Goal: Task Accomplishment & Management: Manage account settings

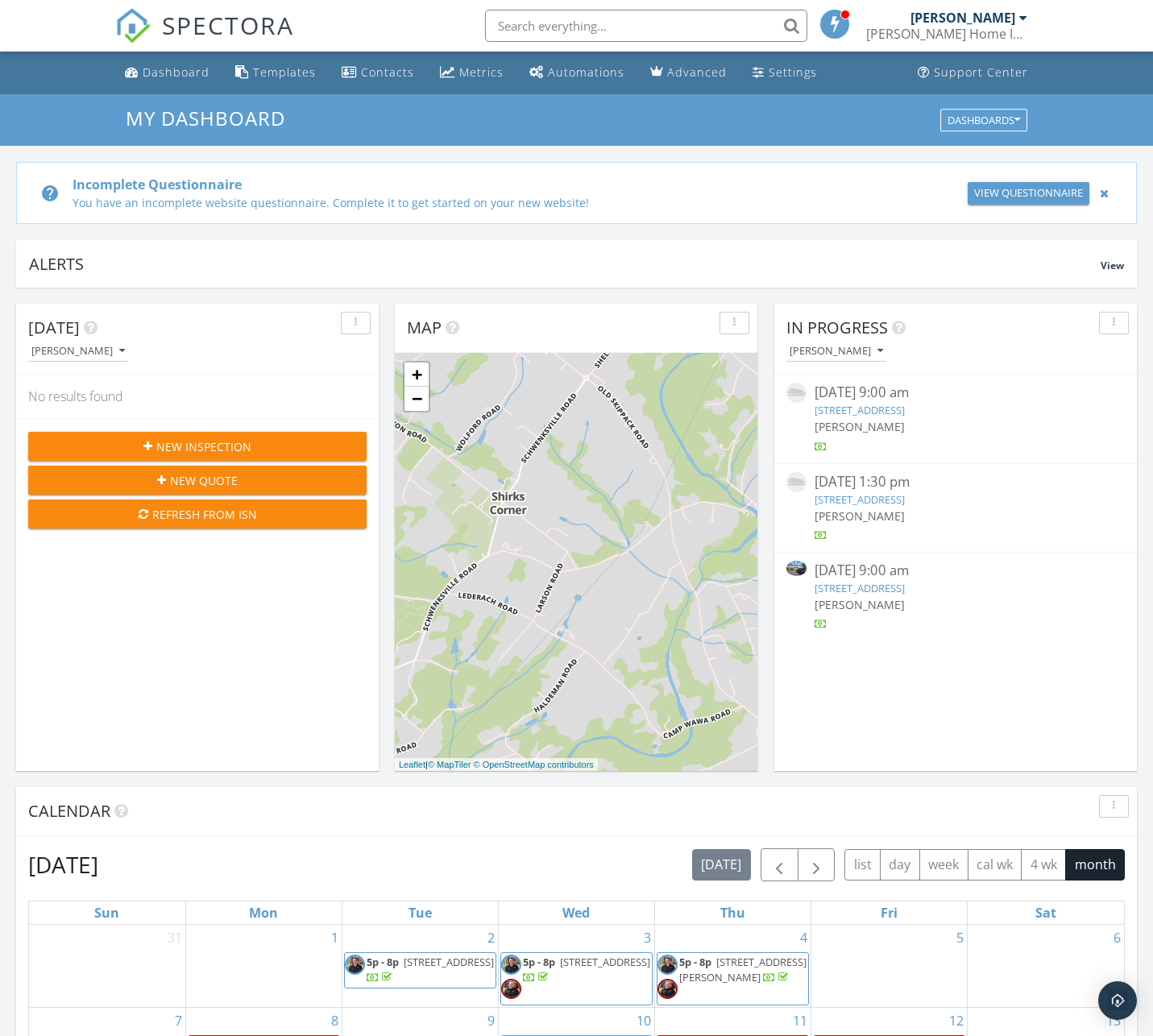
scroll to position [1467, 1154]
click at [867, 588] on link "[STREET_ADDRESS]" at bounding box center [859, 588] width 90 height 15
click at [866, 588] on link "444 Colonial Dr, East Greenville, PA 18041" at bounding box center [859, 588] width 90 height 15
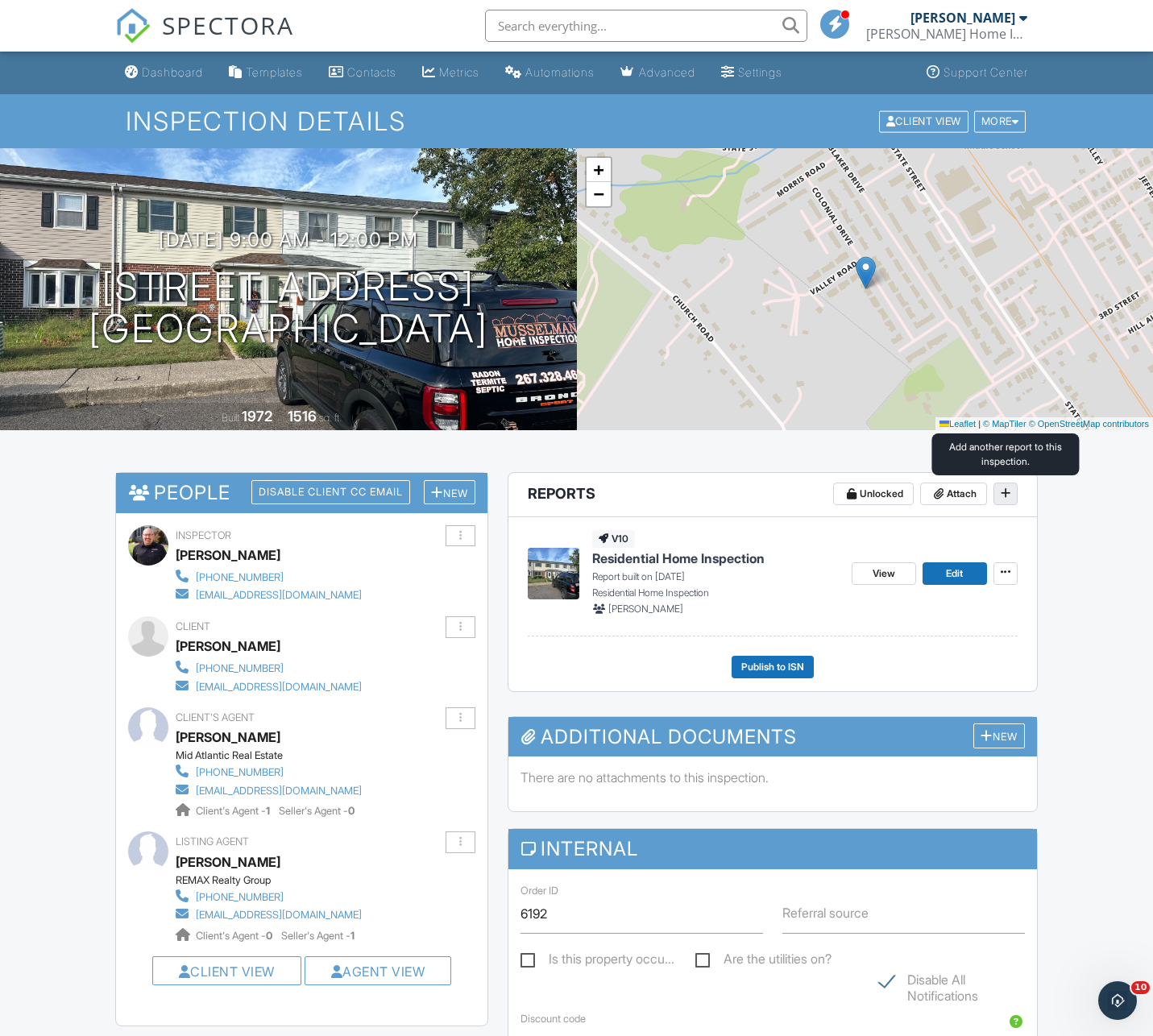
click at [1002, 497] on icon at bounding box center [1005, 492] width 9 height 11
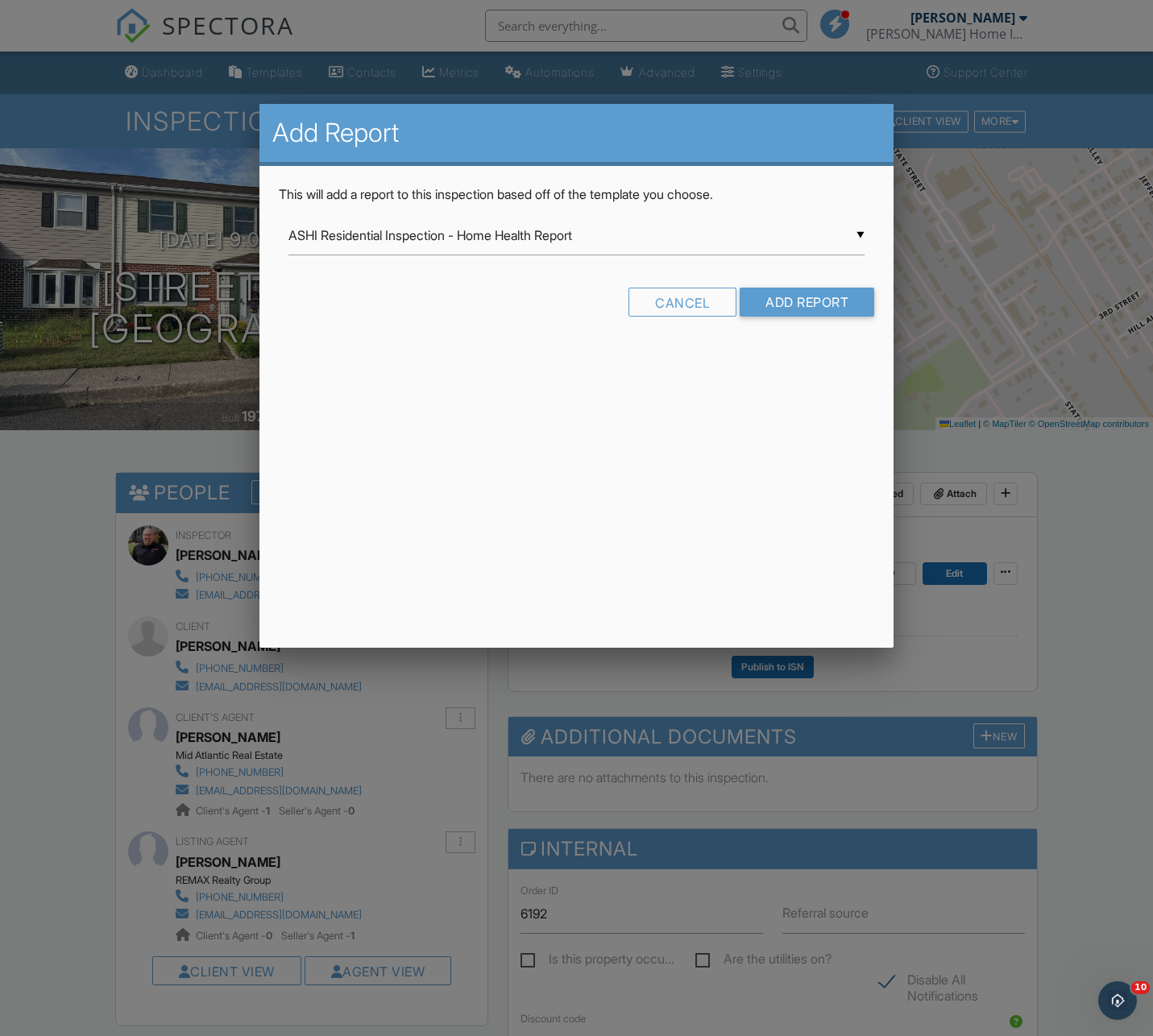
click at [859, 241] on div "▼ ASHI Residential Inspection - Home Health Report ASHI Residential Inspection …" at bounding box center [576, 236] width 576 height 39
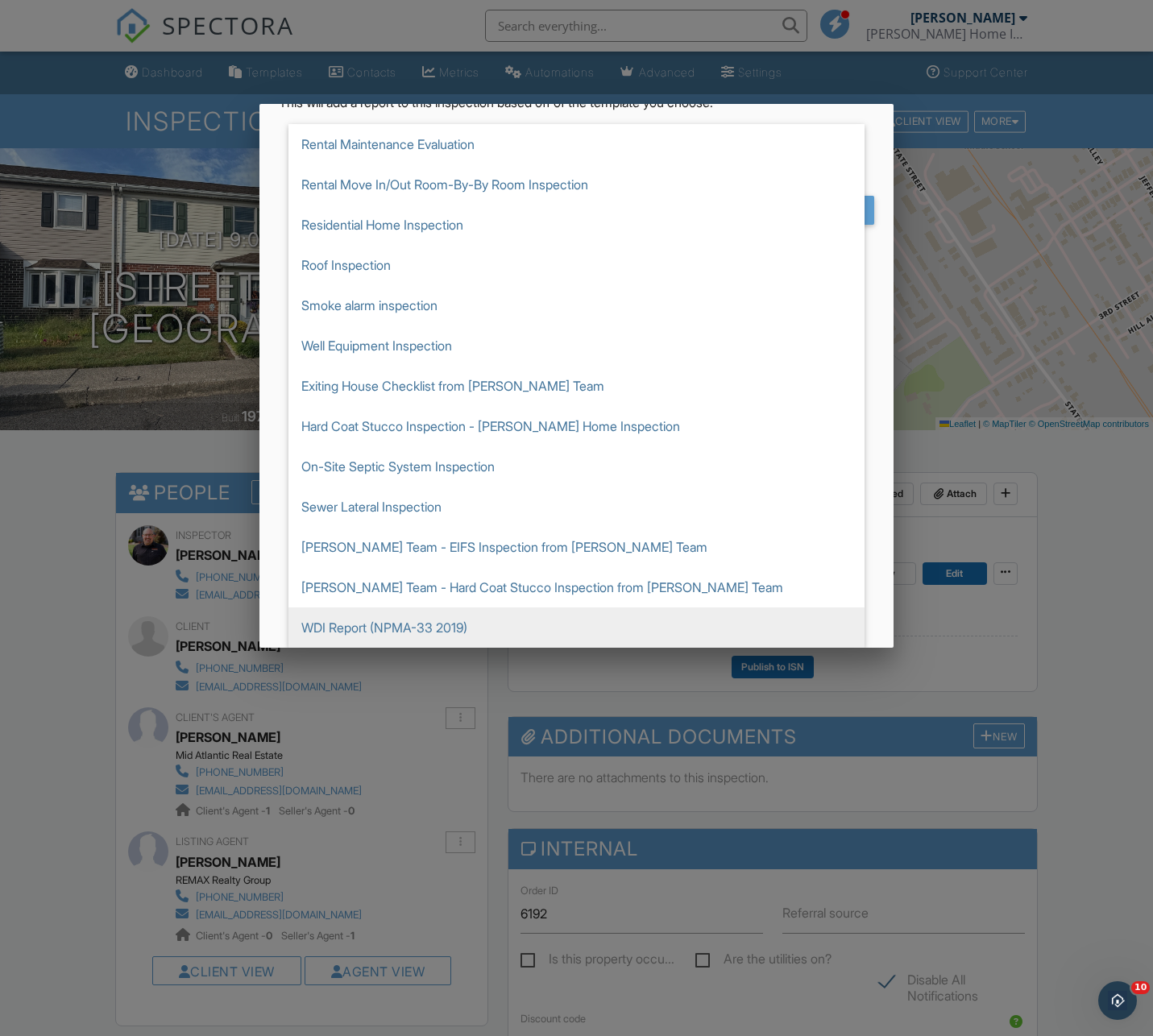
scroll to position [363, 0]
click at [379, 632] on span "WDI Report (NPMA-33 2019)" at bounding box center [576, 627] width 576 height 40
type input "WDI Report (NPMA-33 2019)"
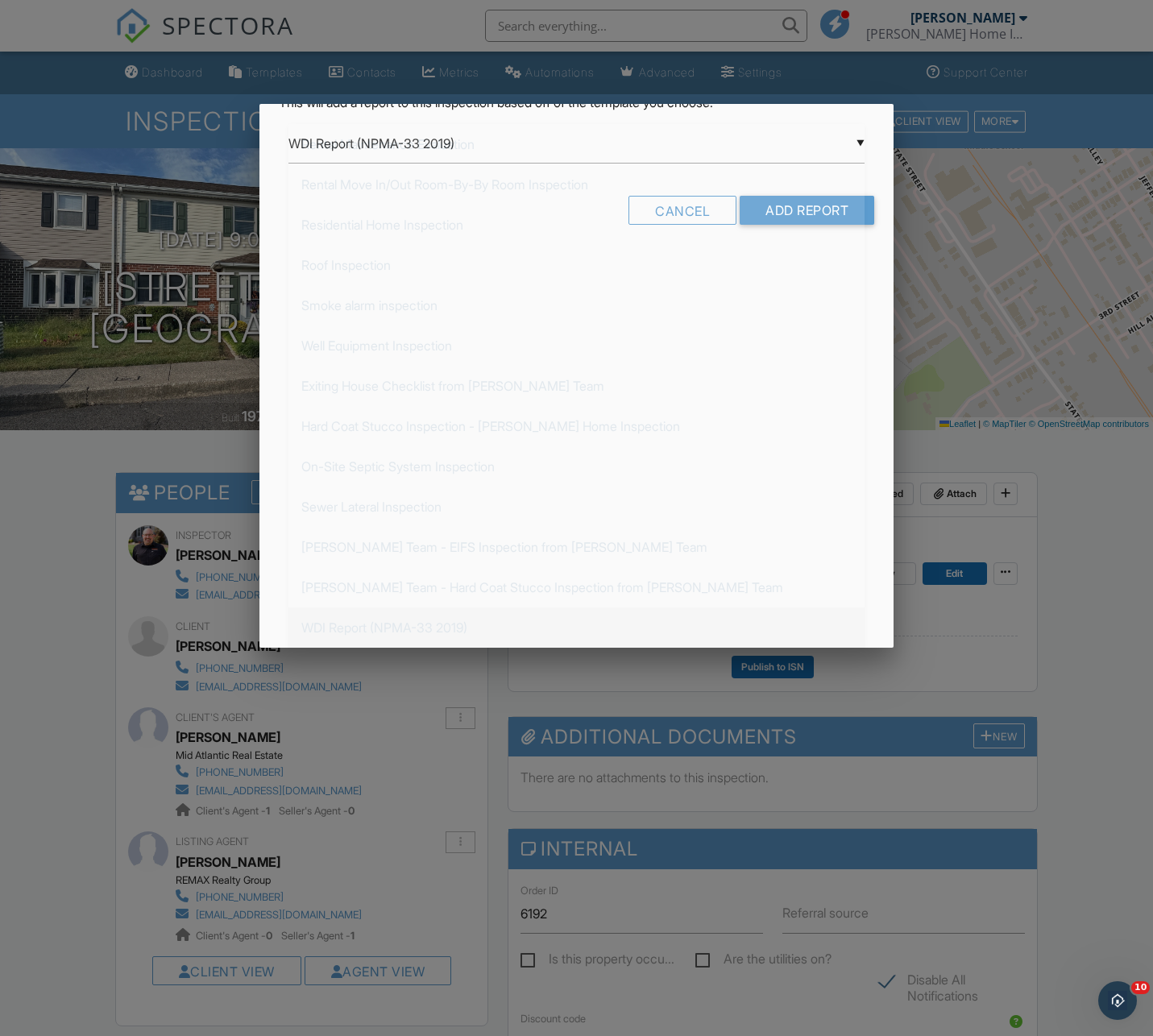
scroll to position [0, 0]
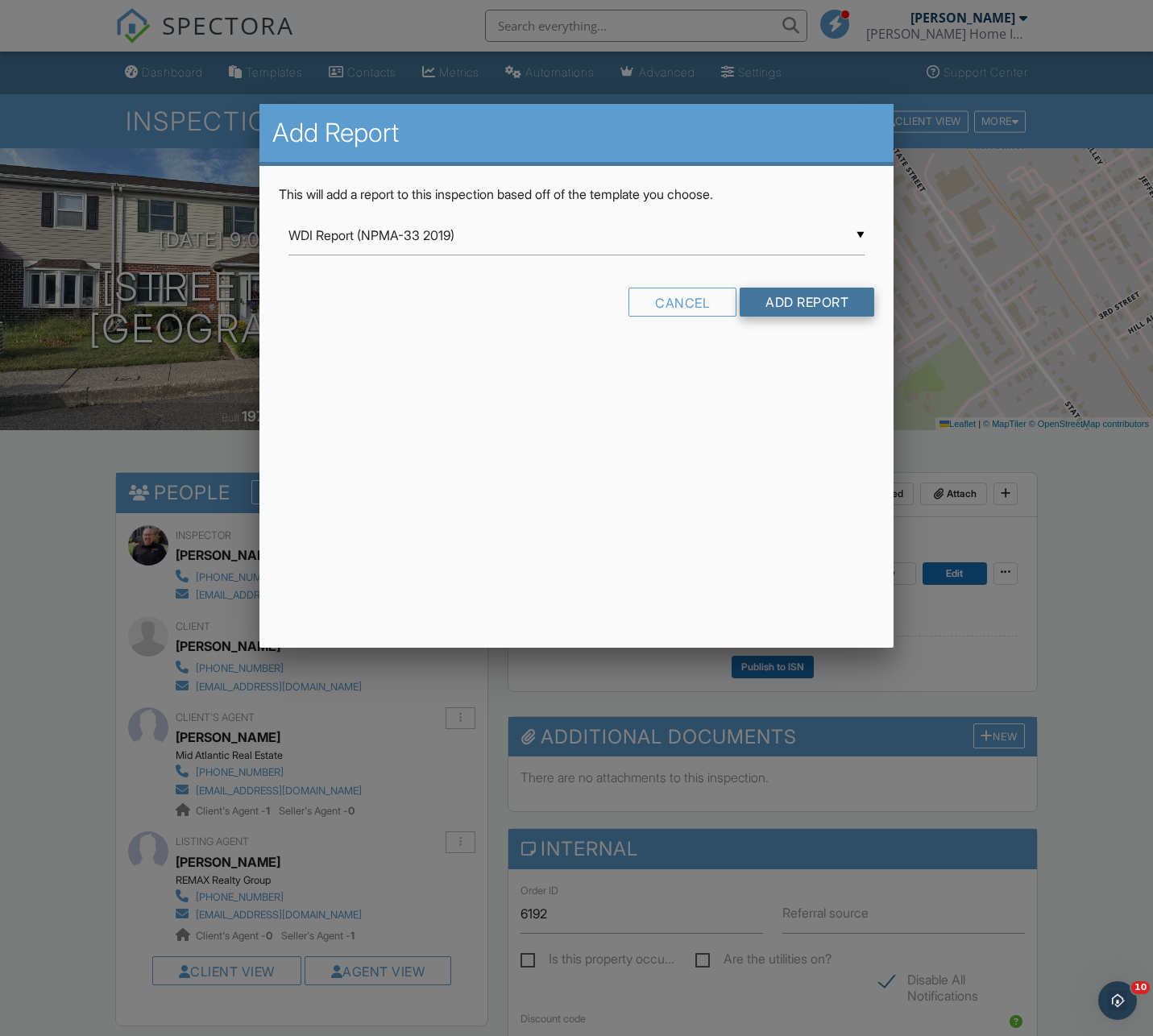
click at [819, 301] on input "Add Report" at bounding box center [807, 302] width 135 height 29
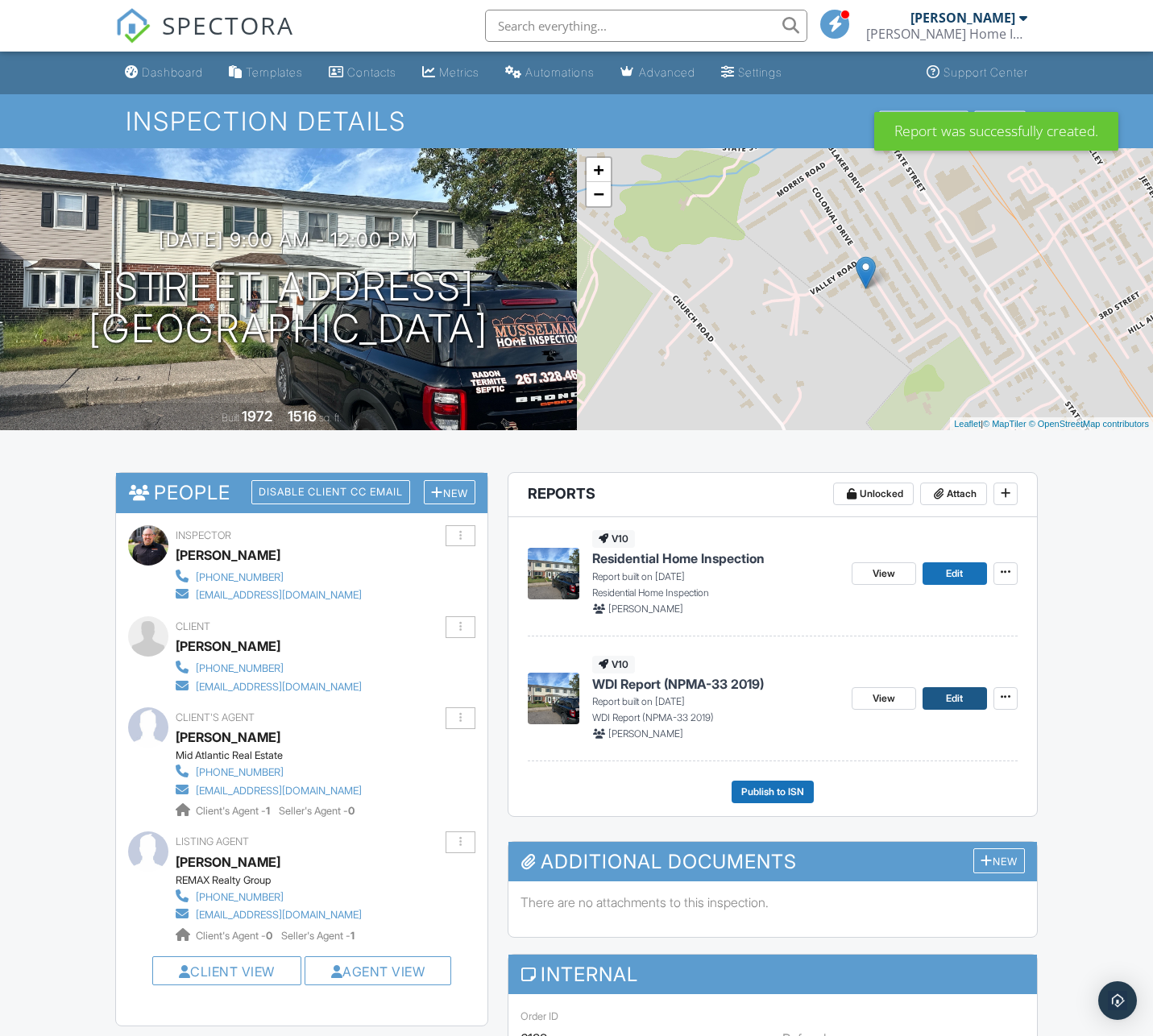
click at [961, 698] on span "Edit" at bounding box center [954, 698] width 17 height 16
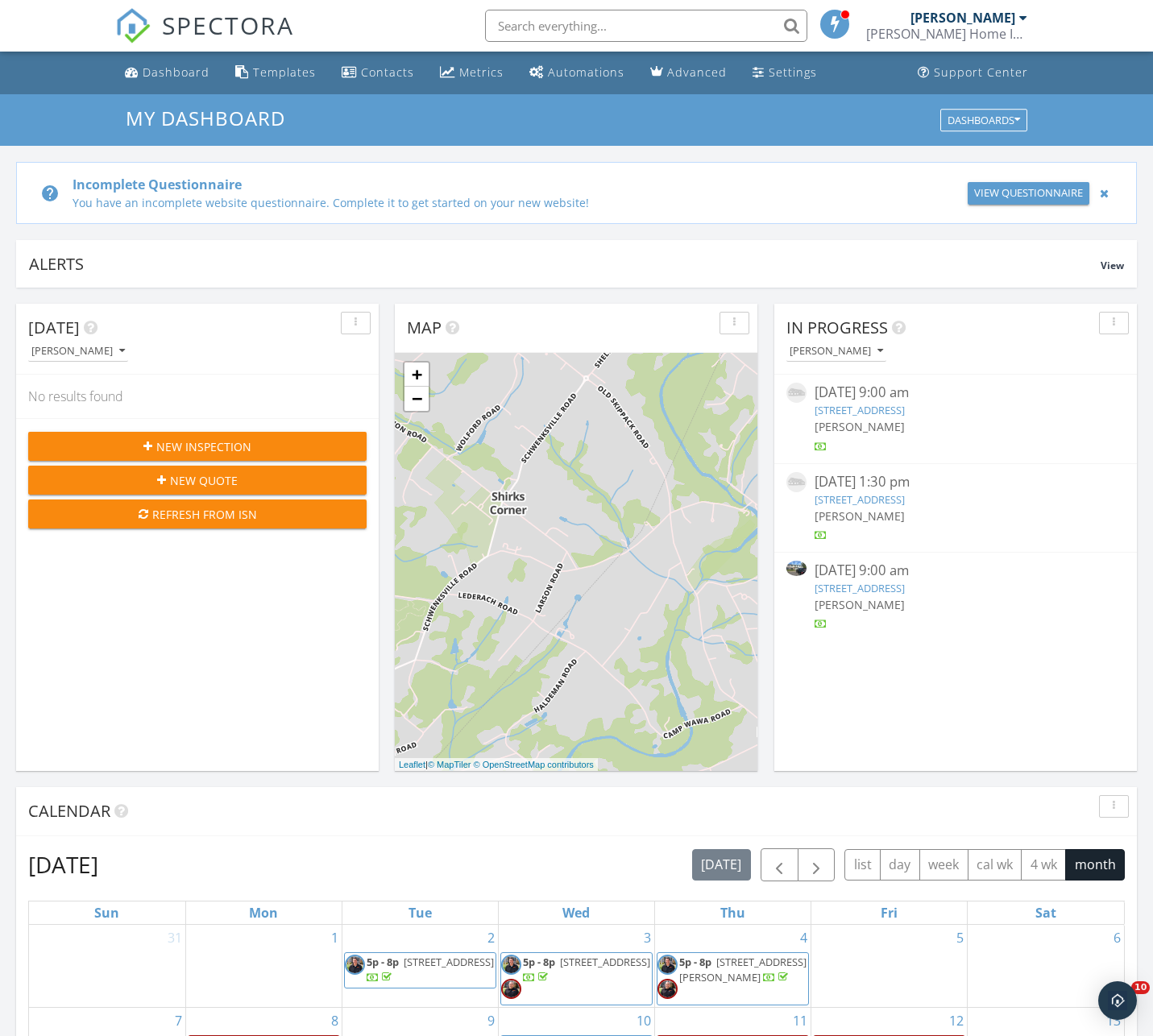
click at [876, 588] on link "[STREET_ADDRESS]" at bounding box center [859, 588] width 90 height 15
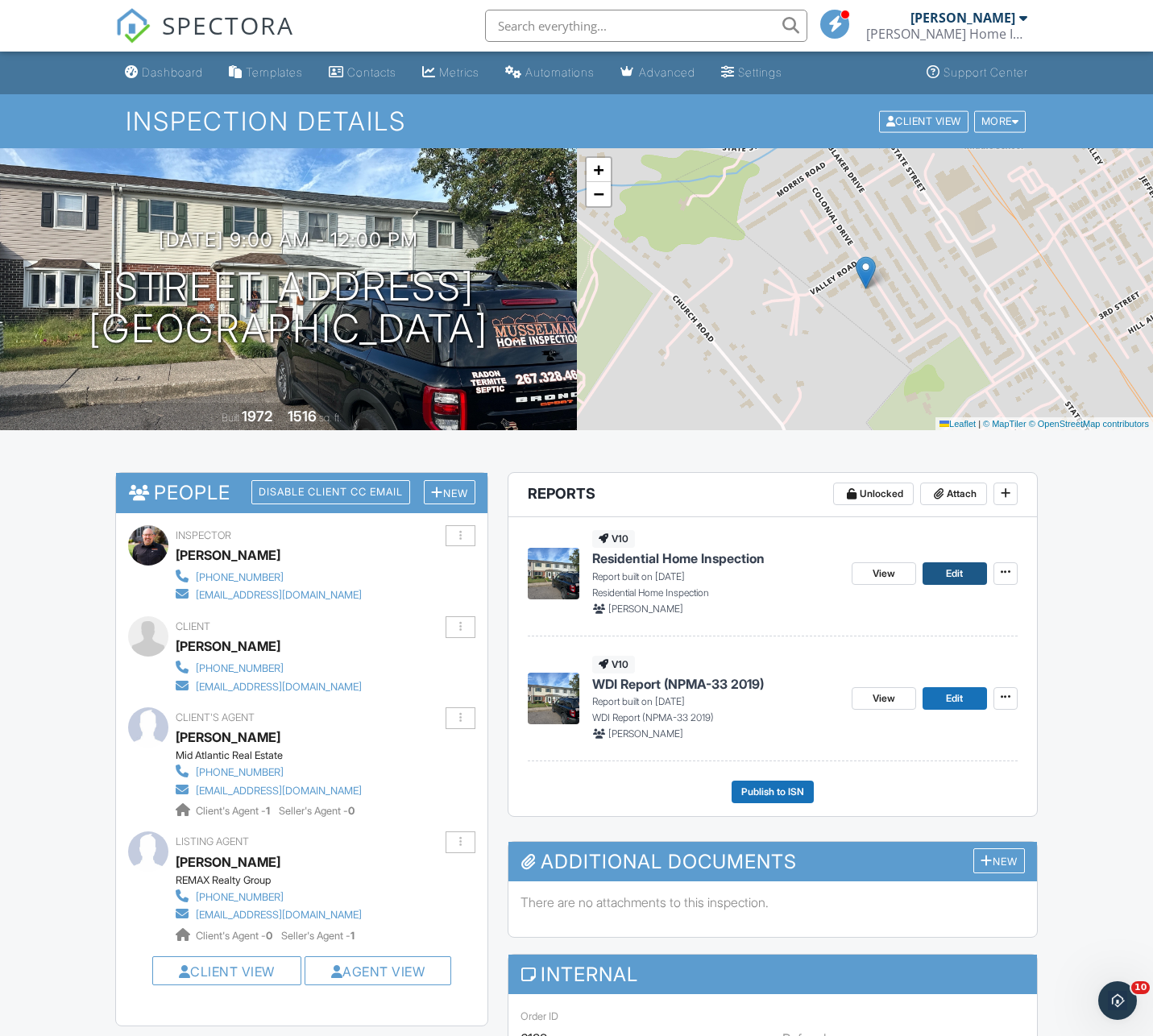
click at [935, 573] on link "Edit" at bounding box center [955, 573] width 65 height 22
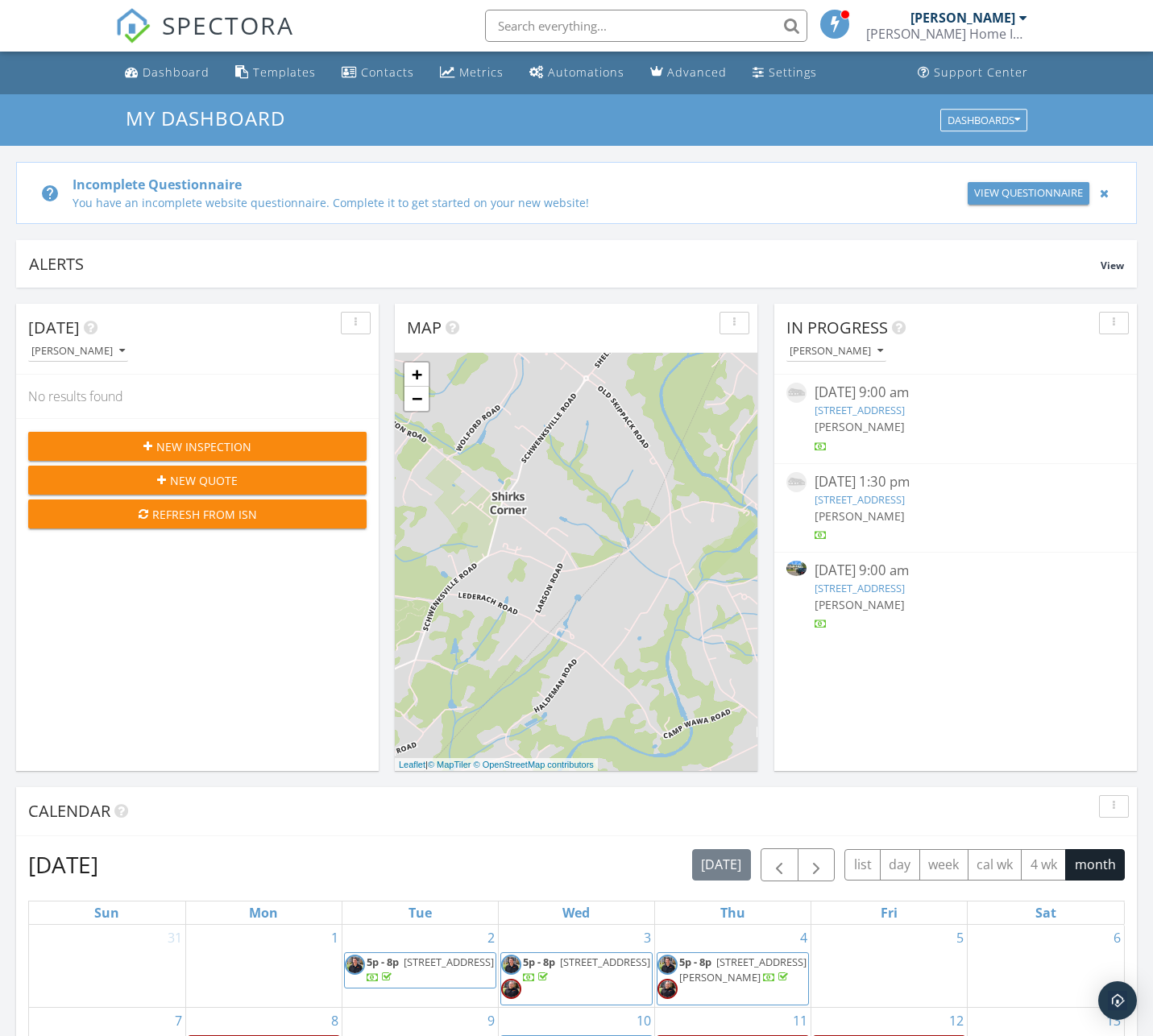
click at [868, 586] on link "[STREET_ADDRESS]" at bounding box center [859, 588] width 90 height 15
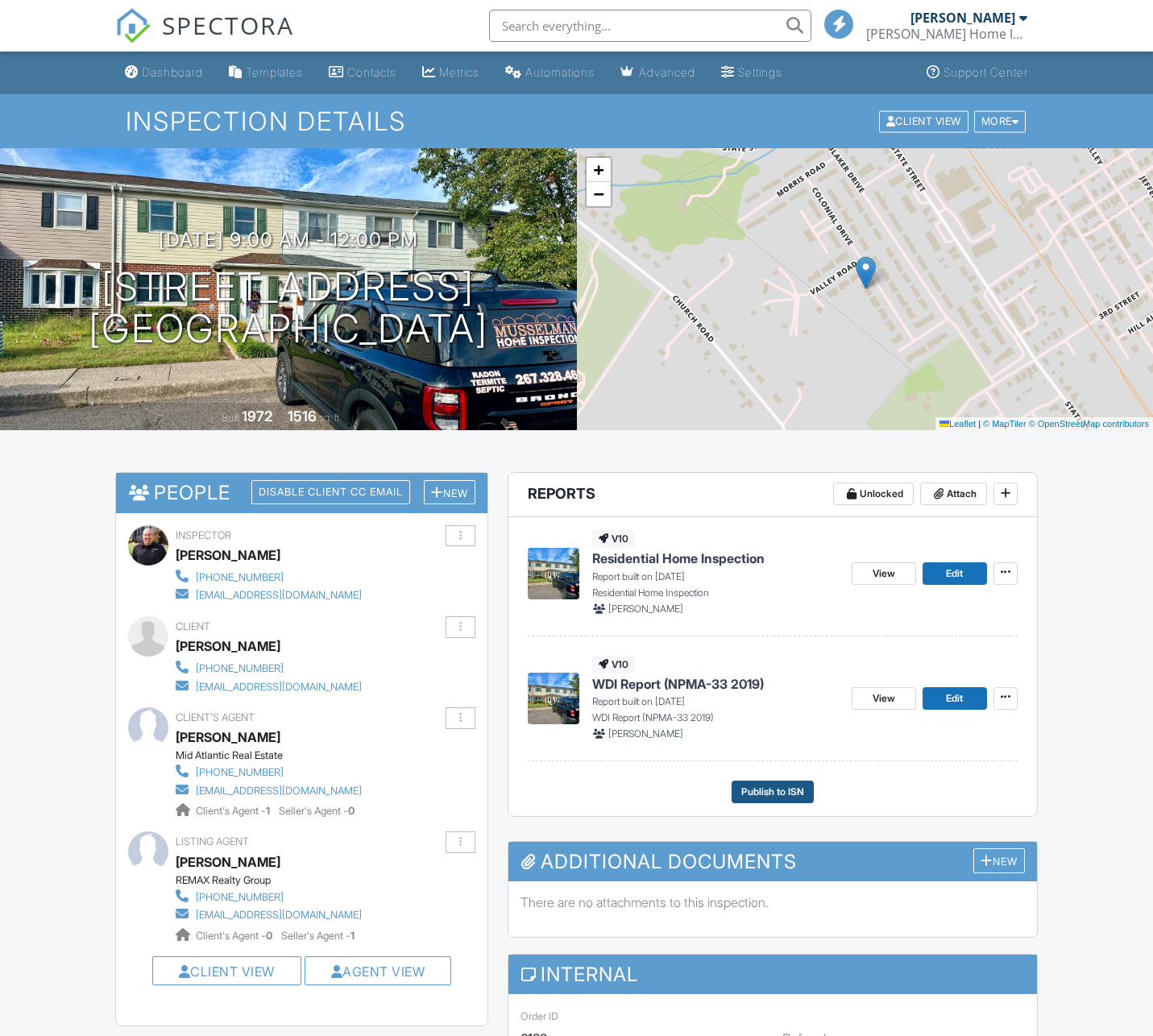
click at [783, 790] on span "Publish to ISN" at bounding box center [773, 792] width 63 height 16
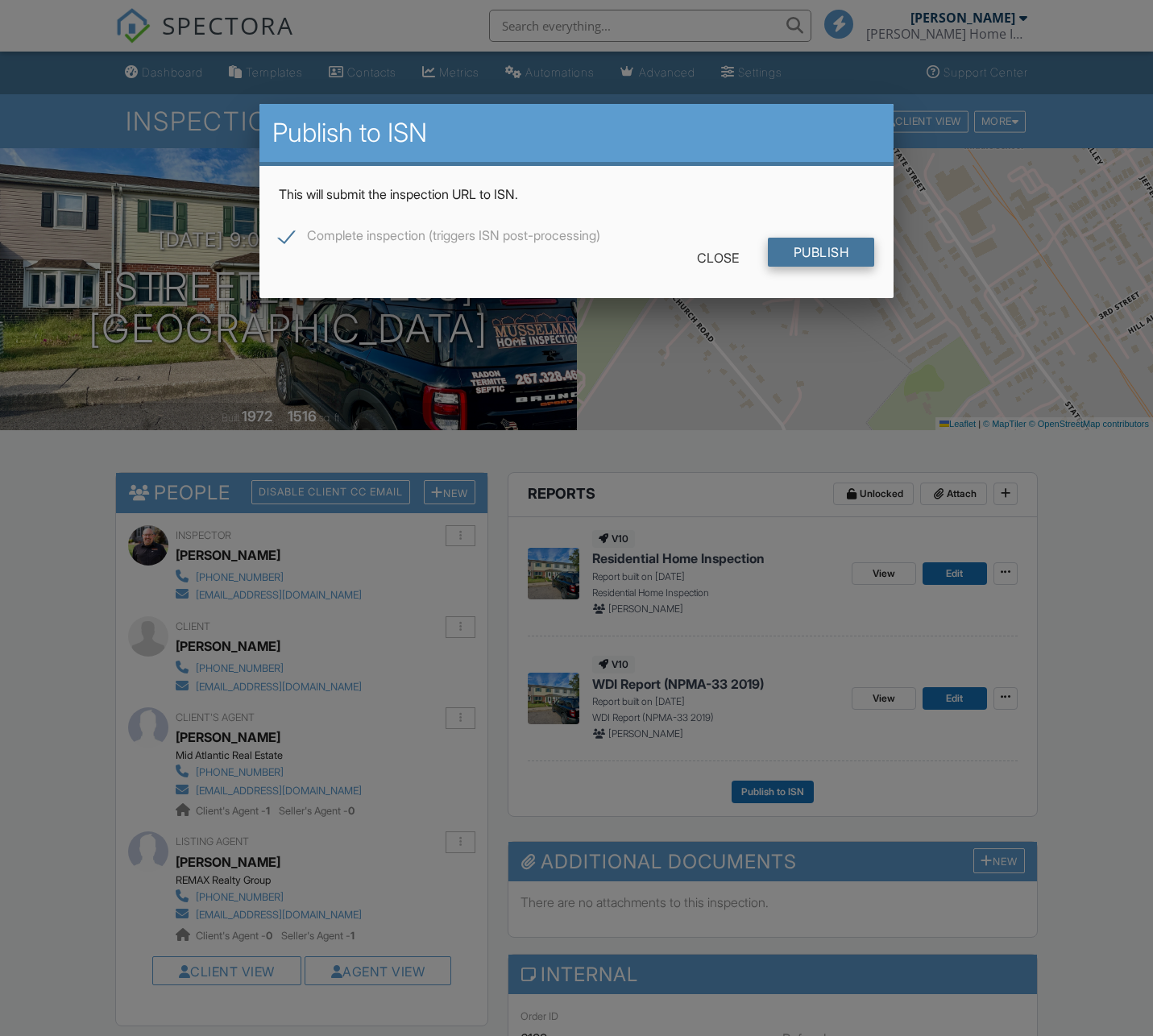
click at [812, 249] on input "Publish" at bounding box center [822, 253] width 108 height 29
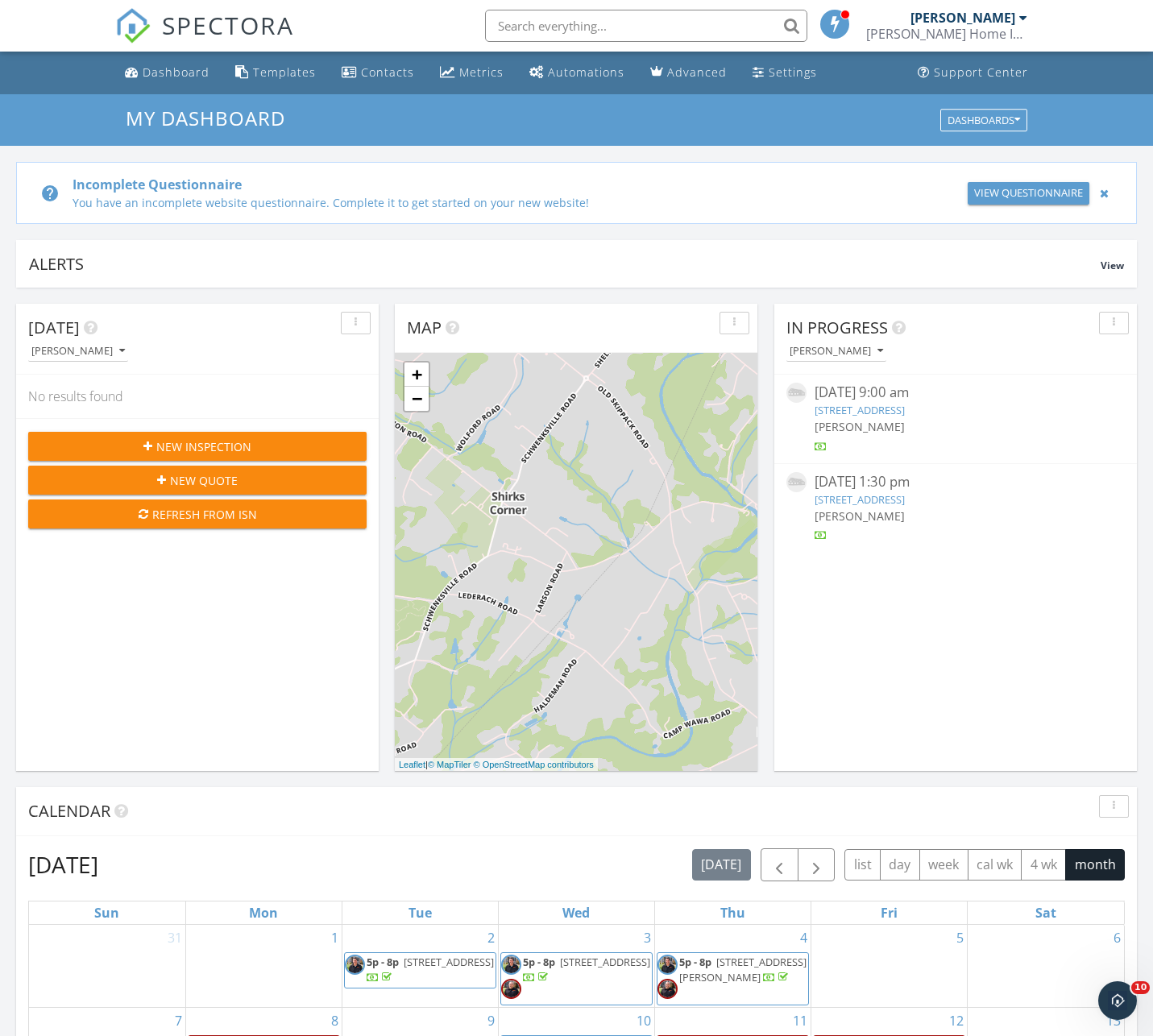
click at [915, 649] on div "In Progress David Miseyko 09/26/25 9:00 am 34 Parkside Cir, Levittown, PA 19056…" at bounding box center [955, 538] width 363 height 468
click at [892, 499] on link "7615 Fillmore St, Philadelphia, PA 19111" at bounding box center [859, 499] width 90 height 15
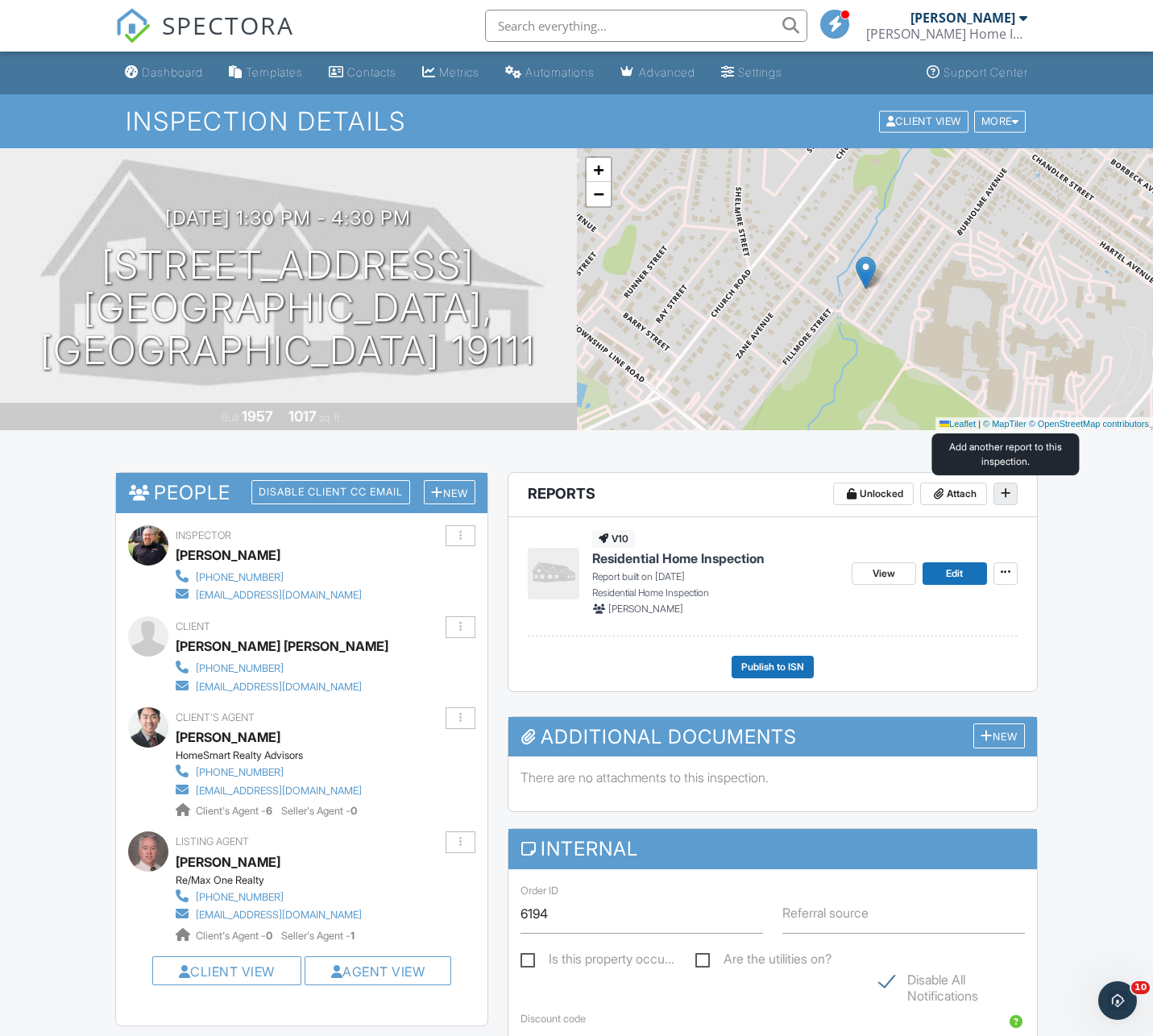
click at [1008, 492] on icon at bounding box center [1005, 492] width 9 height 11
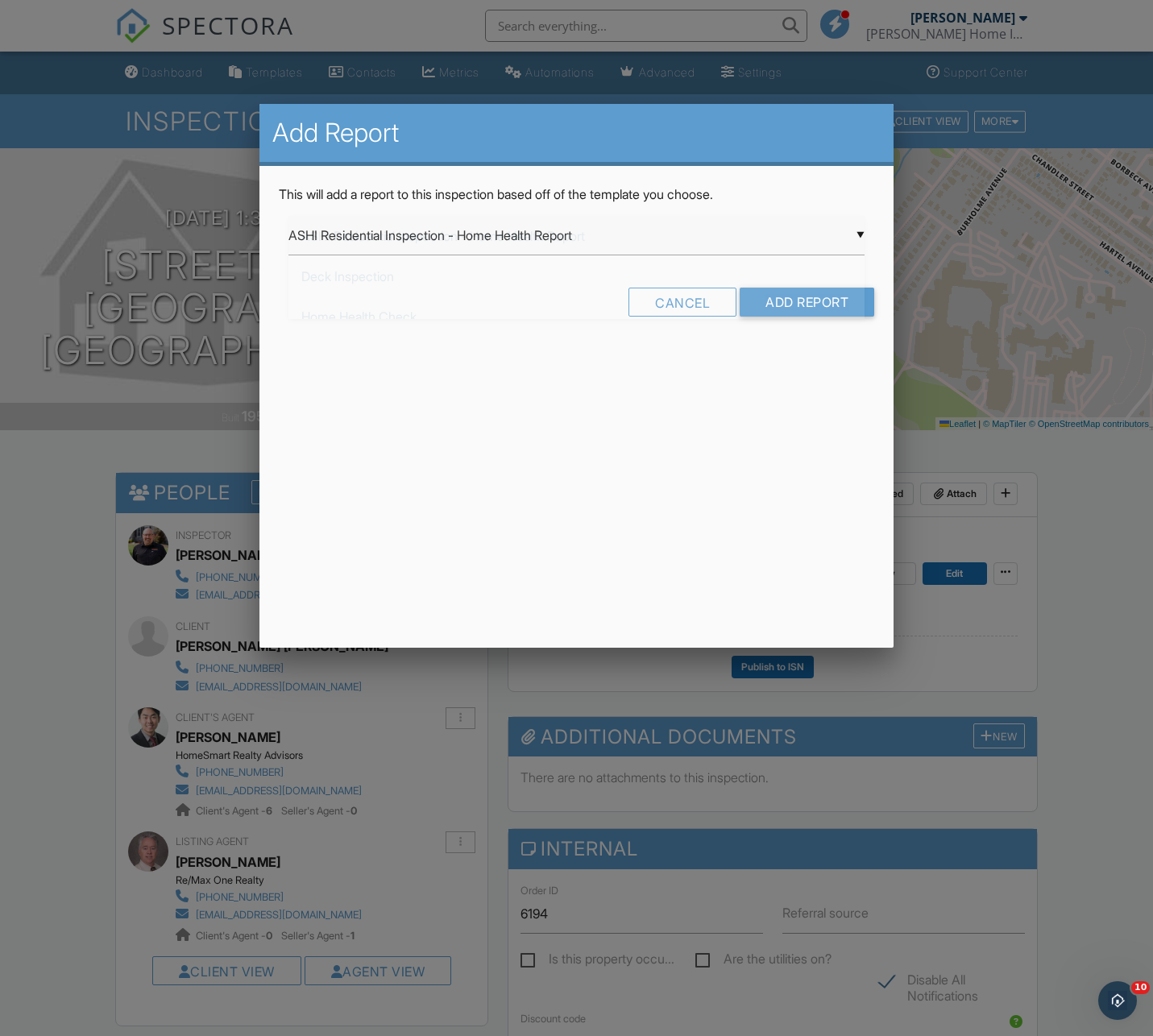
click at [857, 236] on div "▼ ASHI Residential Inspection - Home Health Report ASHI Residential Inspection …" at bounding box center [576, 236] width 576 height 39
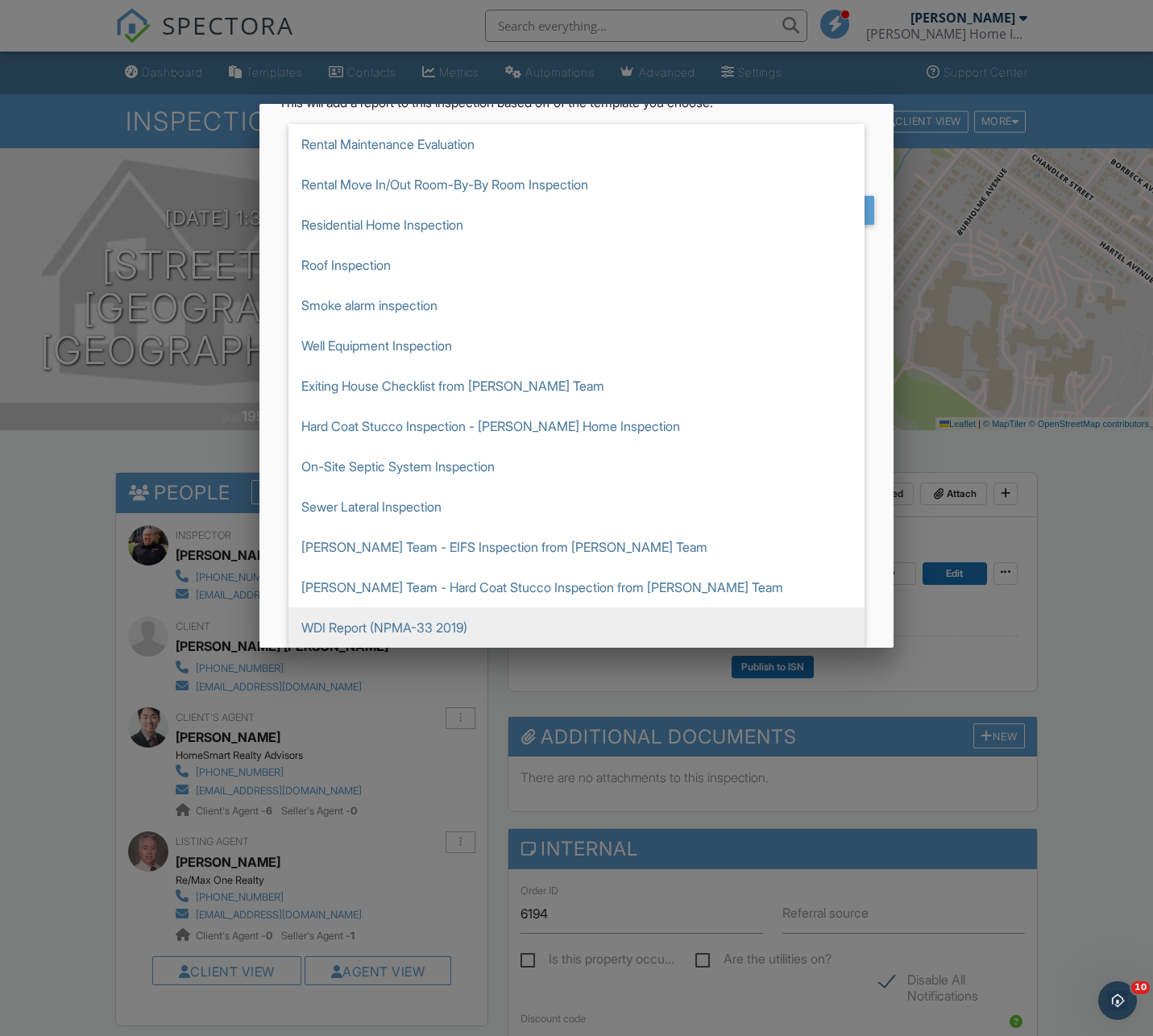
scroll to position [92, 0]
click at [336, 635] on span "WDI Report (NPMA-33 2019)" at bounding box center [576, 627] width 576 height 40
type input "WDI Report (NPMA-33 2019)"
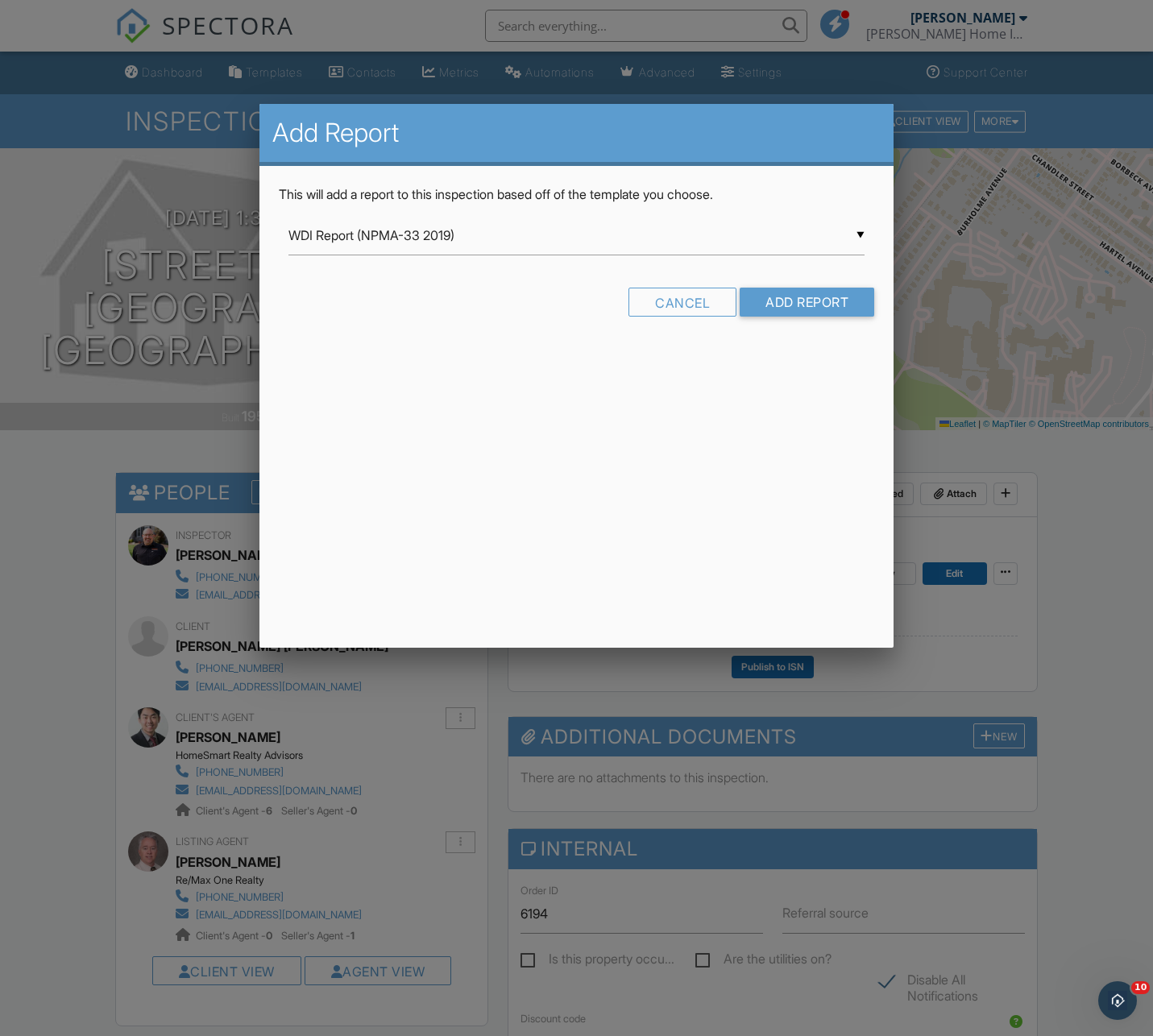
scroll to position [0, 0]
click at [802, 306] on input "Add Report" at bounding box center [807, 302] width 135 height 29
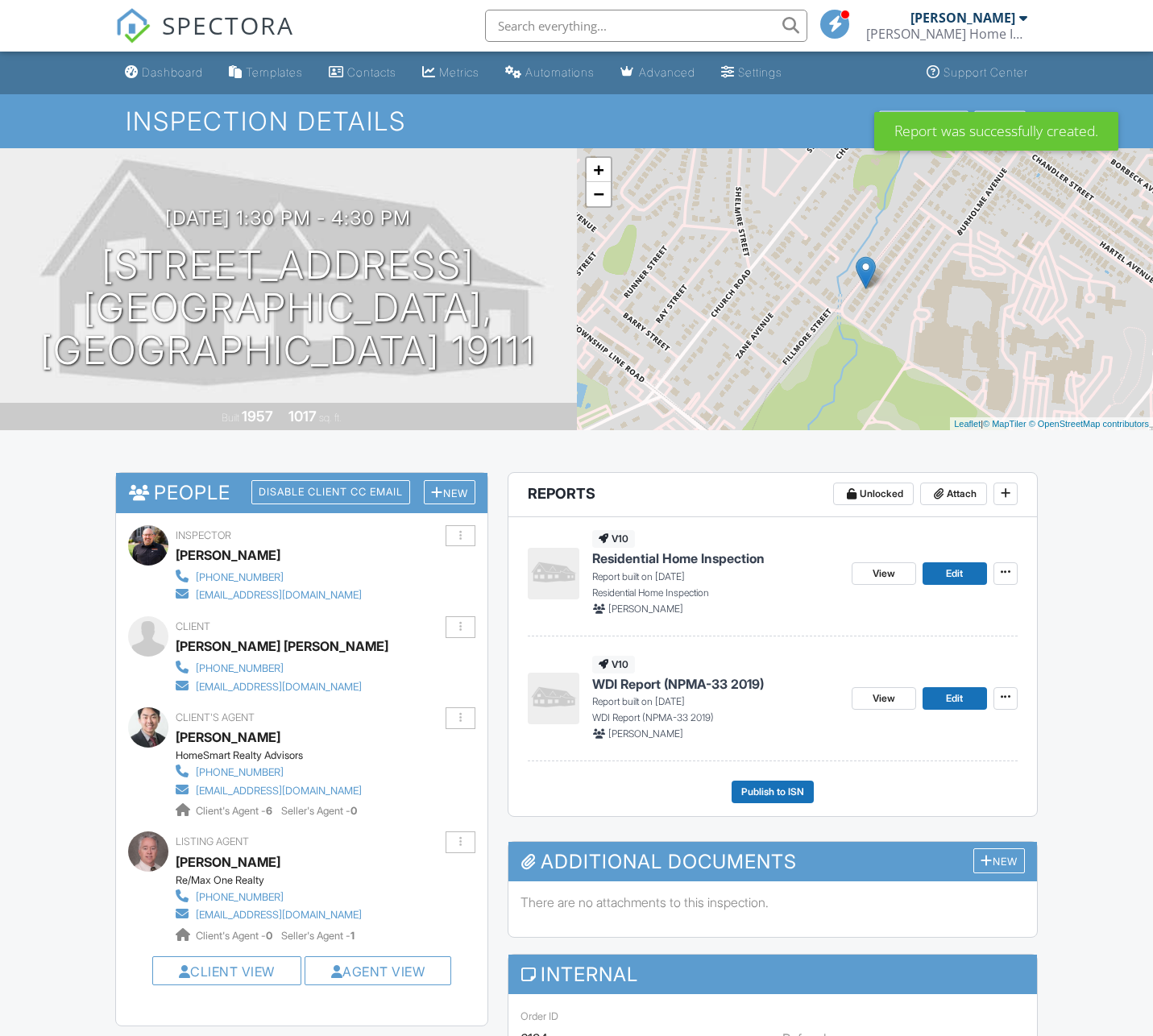
click at [1073, 767] on div "Dashboard Templates Contacts Metrics Automations Advanced Settings Support Cent…" at bounding box center [576, 1027] width 1153 height 1953
click at [958, 698] on span "Edit" at bounding box center [954, 698] width 17 height 16
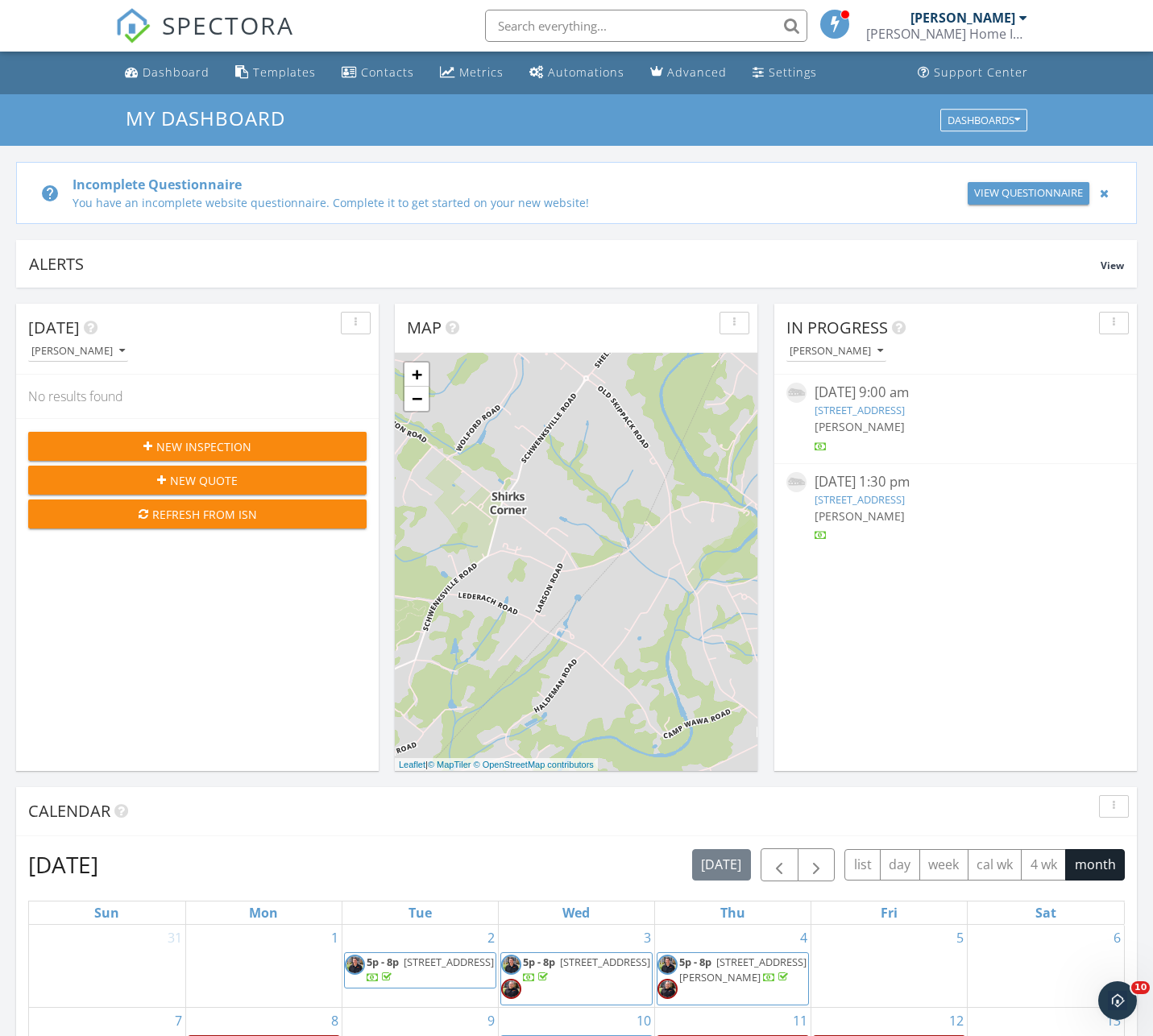
click at [880, 500] on link "7615 Fillmore St, Philadelphia, PA 19111" at bounding box center [859, 499] width 90 height 15
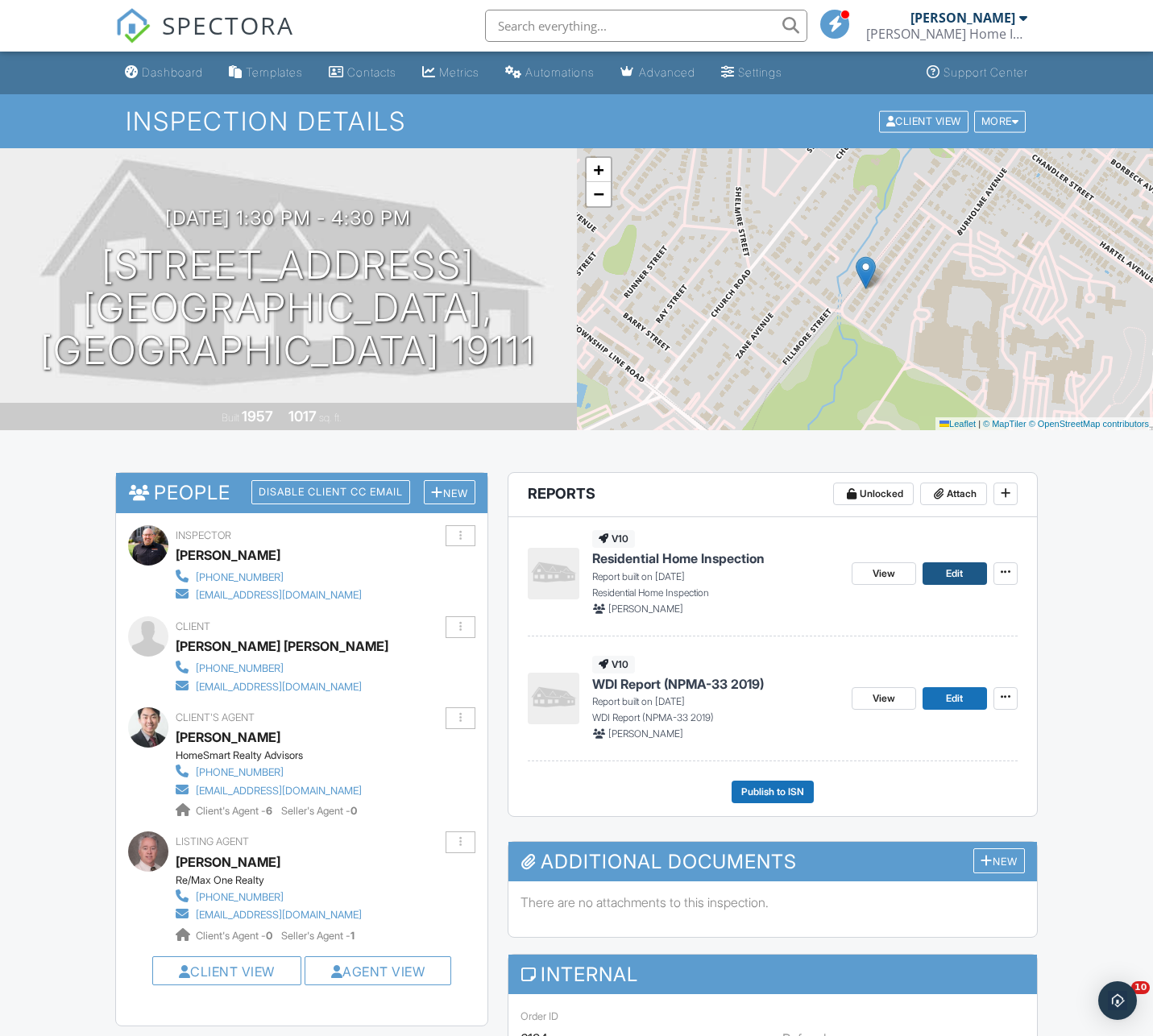
click at [948, 567] on span "Edit" at bounding box center [954, 573] width 17 height 16
